Goal: Transaction & Acquisition: Obtain resource

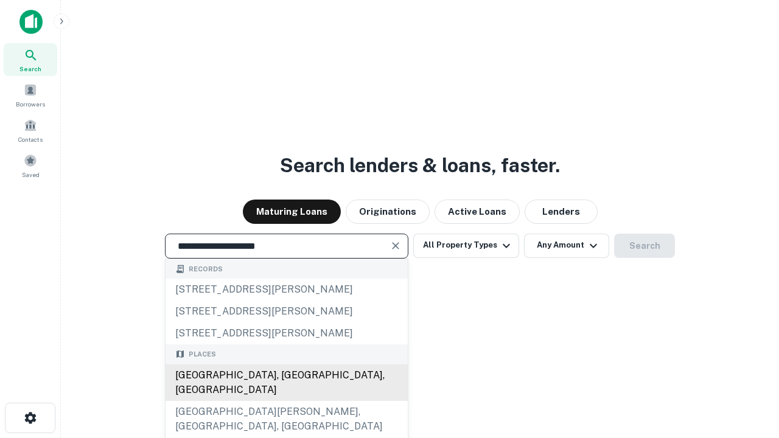
click at [286, 401] on div "Santa Monica, CA, USA" at bounding box center [287, 383] width 242 height 37
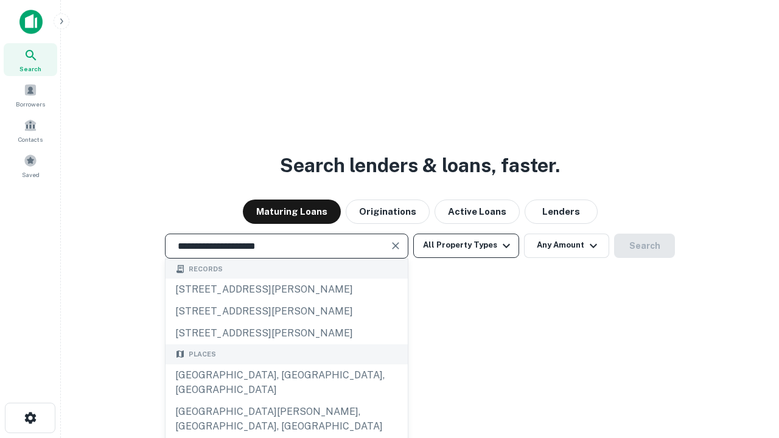
type input "**********"
click at [466, 245] on button "All Property Types" at bounding box center [466, 246] width 106 height 24
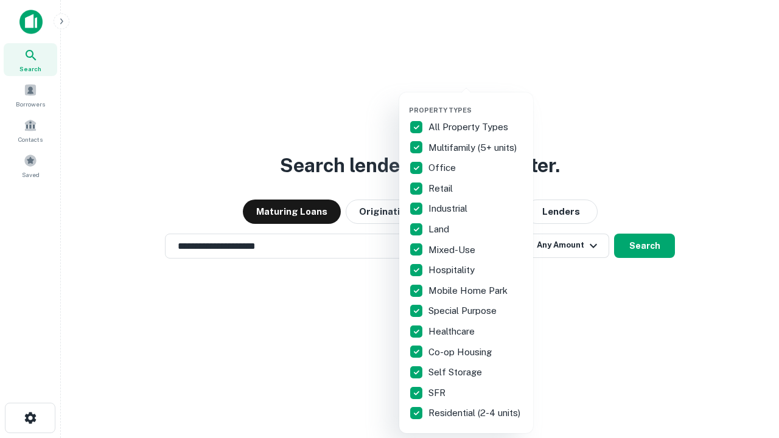
click at [476, 102] on button "button" at bounding box center [476, 102] width 134 height 1
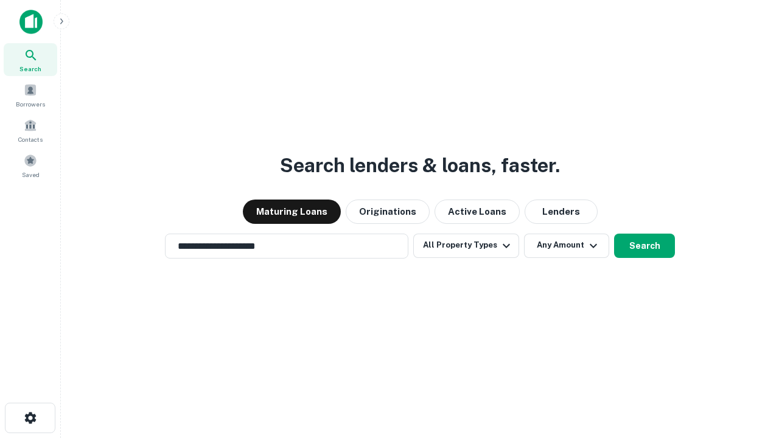
scroll to position [7, 147]
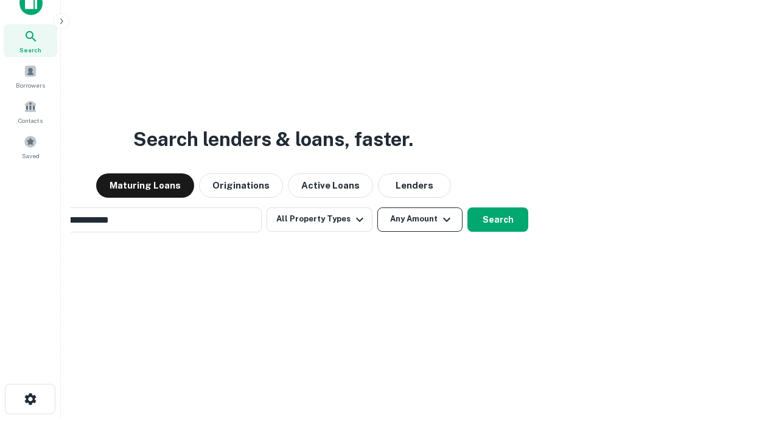
click at [378, 208] on button "Any Amount" at bounding box center [420, 220] width 85 height 24
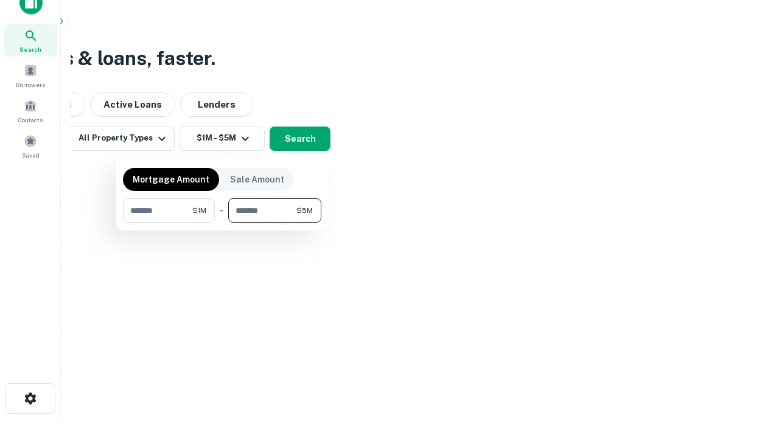
type input "*******"
click at [222, 223] on button "button" at bounding box center [222, 223] width 199 height 1
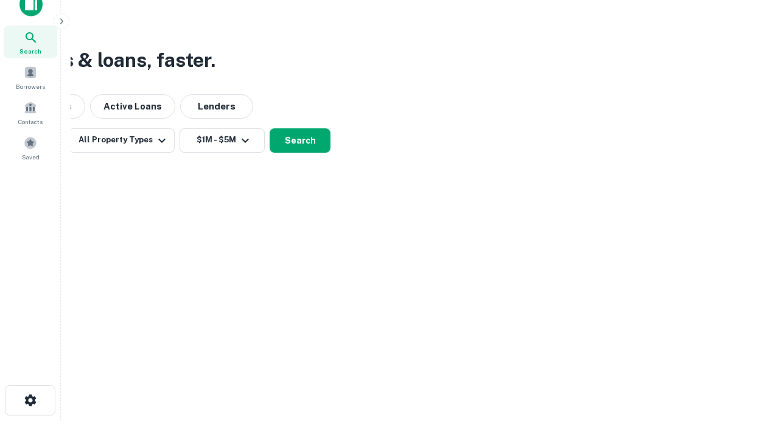
scroll to position [7, 225]
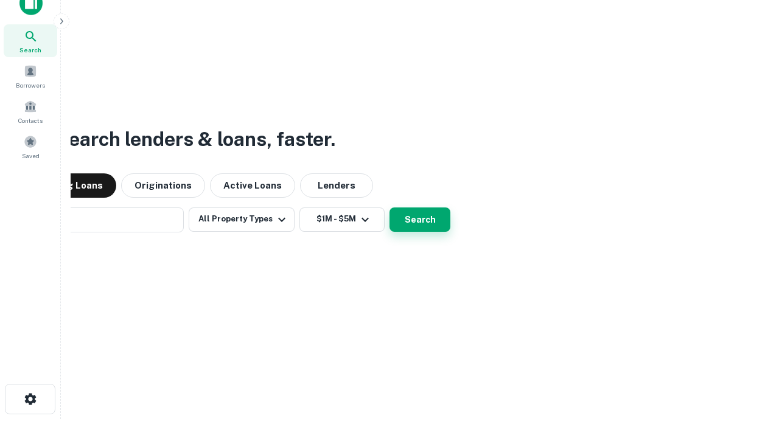
click at [390, 208] on button "Search" at bounding box center [420, 220] width 61 height 24
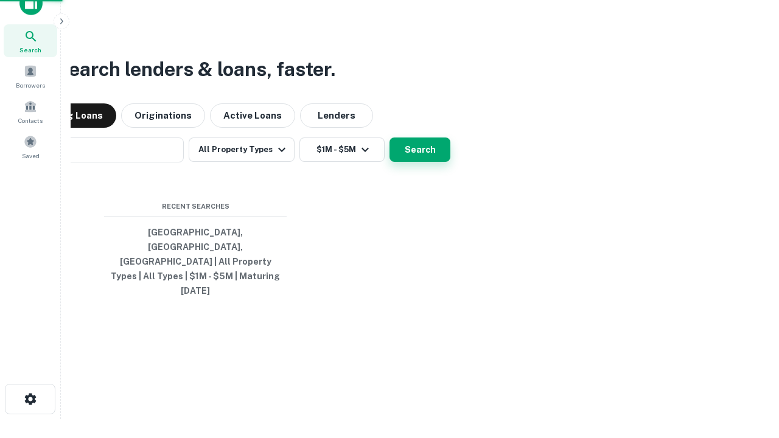
scroll to position [32, 345]
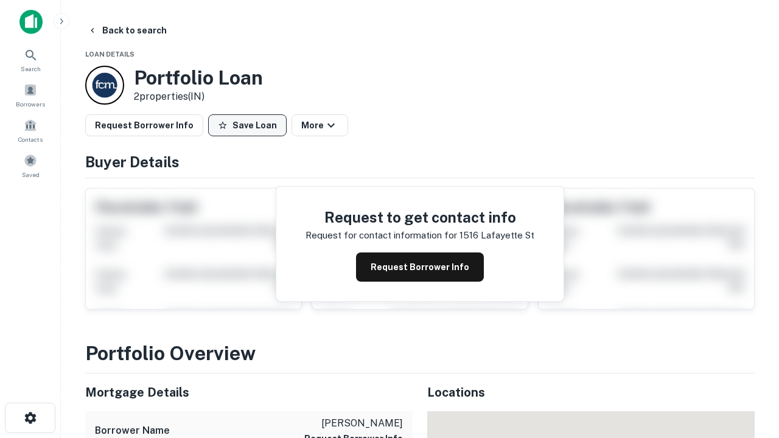
click at [247, 125] on button "Save Loan" at bounding box center [247, 125] width 79 height 22
